Goal: Check status: Check status

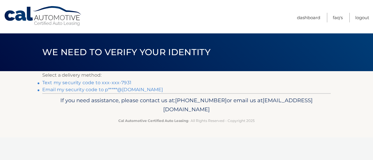
click at [85, 82] on link "Text my security code to xxx-xxx-7931" at bounding box center [86, 83] width 89 height 6
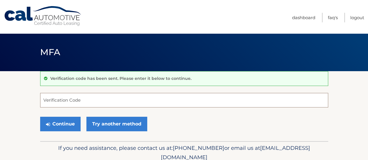
click at [77, 97] on input "Verification Code" at bounding box center [184, 100] width 288 height 15
type input "900413"
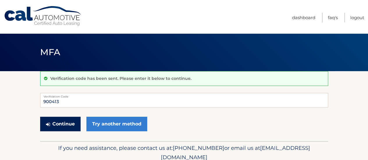
click at [56, 123] on button "Continue" at bounding box center [60, 124] width 40 height 15
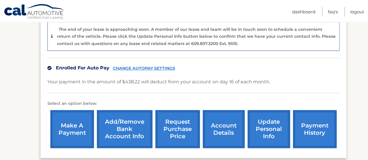
scroll to position [175, 0]
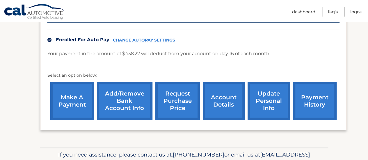
click at [232, 104] on link "account details" at bounding box center [224, 101] width 42 height 38
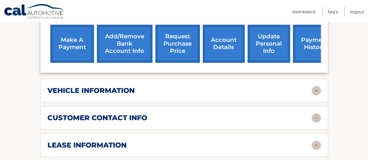
scroll to position [233, 0]
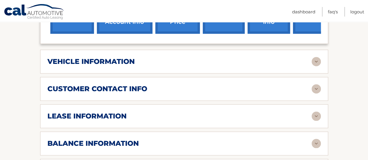
click at [103, 59] on h2 "vehicle information" at bounding box center [90, 61] width 87 height 9
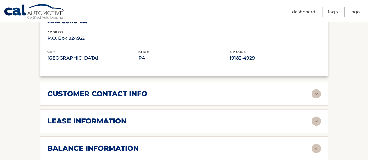
scroll to position [408, 0]
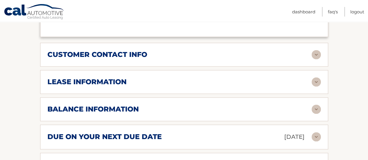
click at [90, 79] on h2 "lease information" at bounding box center [86, 82] width 79 height 9
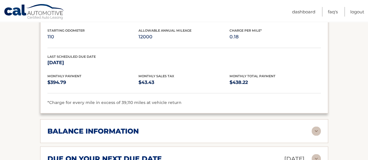
scroll to position [524, 0]
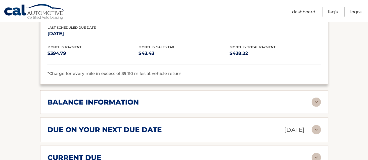
click at [177, 105] on div "balance information Payments Received 37 Payments Remaining 2 Next Payment will…" at bounding box center [184, 102] width 288 height 24
click at [318, 99] on img at bounding box center [316, 102] width 9 height 9
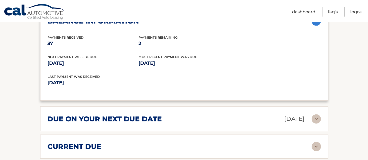
scroll to position [670, 0]
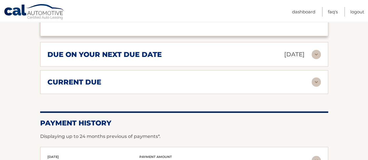
click at [319, 51] on img at bounding box center [316, 54] width 9 height 9
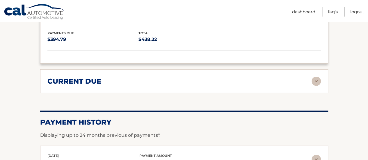
scroll to position [728, 0]
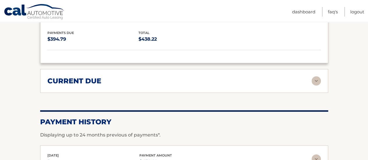
click at [315, 77] on img at bounding box center [316, 81] width 9 height 9
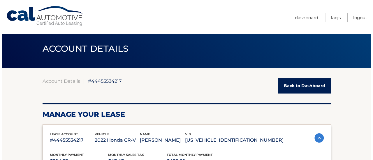
scroll to position [146, 0]
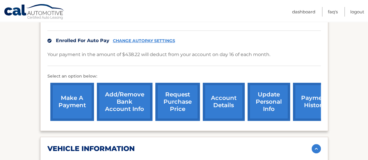
click at [188, 99] on link "request purchase price" at bounding box center [177, 102] width 45 height 38
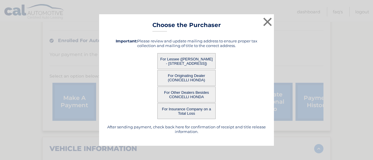
click at [192, 62] on button "For Lessee (PHILLIP CRINITI - 2429 S Garnet St, , Philadelphia, PA 19145)" at bounding box center [186, 61] width 58 height 16
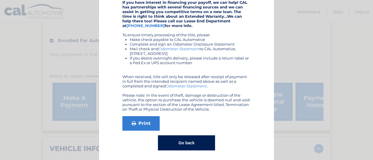
scroll to position [149, 0]
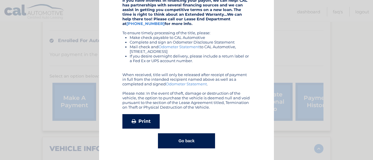
click at [146, 118] on link "Print" at bounding box center [140, 121] width 37 height 15
click at [182, 142] on button "Go back" at bounding box center [186, 141] width 57 height 15
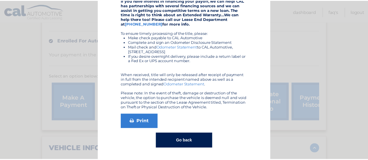
scroll to position [0, 0]
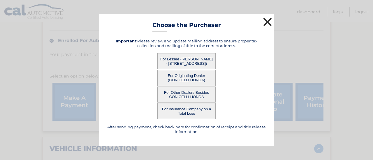
click at [268, 25] on button "×" at bounding box center [267, 22] width 12 height 12
